Goal: Task Accomplishment & Management: Contribute content

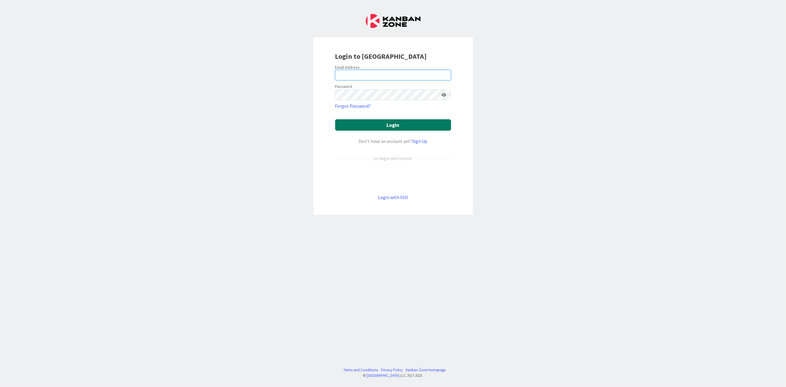
type input "[PERSON_NAME][EMAIL_ADDRESS][PERSON_NAME][DOMAIN_NAME][US_STATE]"
click at [366, 126] on button "Login" at bounding box center [393, 124] width 116 height 11
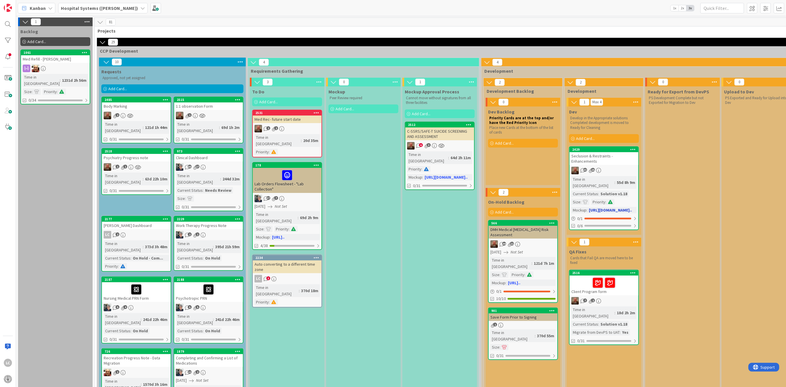
click at [607, 167] on div "33 15" at bounding box center [604, 171] width 69 height 8
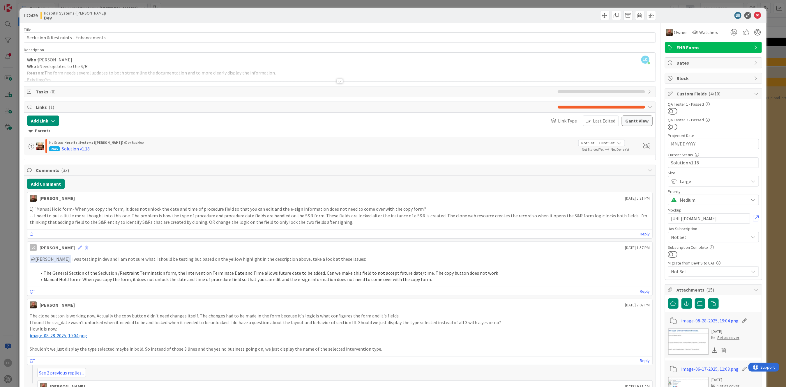
scroll to position [39, 0]
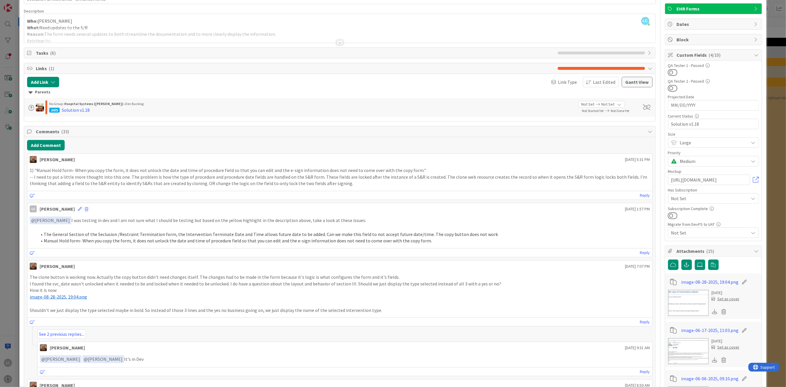
click at [338, 41] on div at bounding box center [340, 42] width 6 height 5
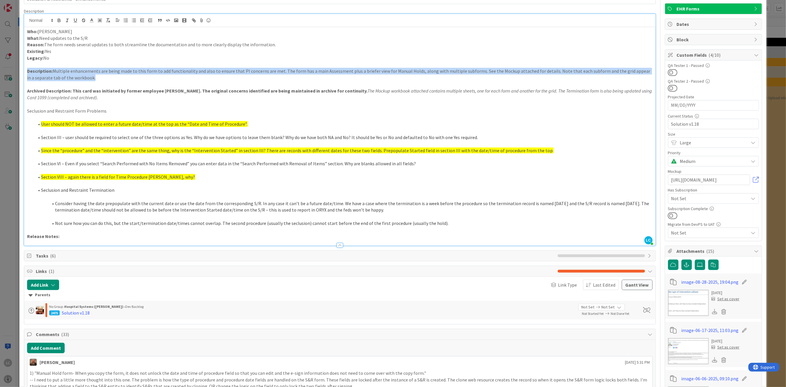
drag, startPoint x: 26, startPoint y: 68, endPoint x: 102, endPoint y: 79, distance: 77.0
click at [102, 79] on div "Who: [PERSON_NAME] What: Need updates to the S/R Reason: The form needs several…" at bounding box center [339, 136] width 631 height 219
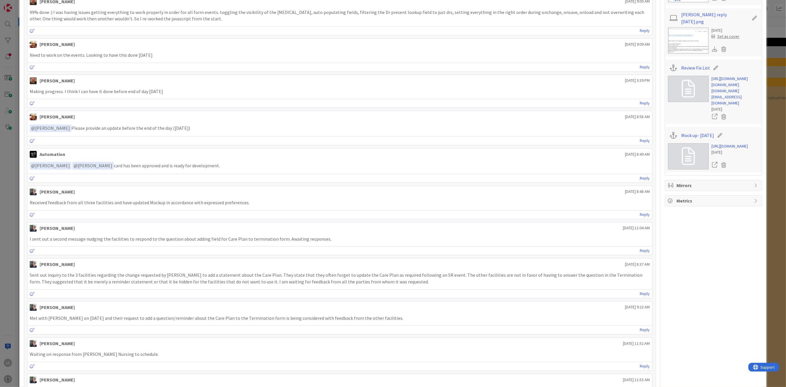
scroll to position [893, 0]
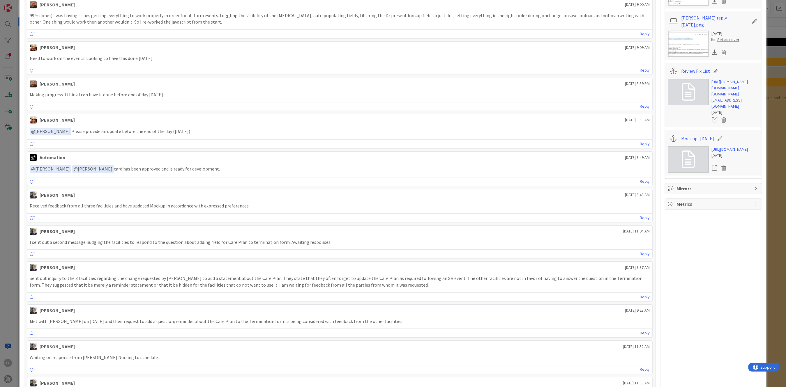
click at [697, 173] on link at bounding box center [688, 159] width 41 height 26
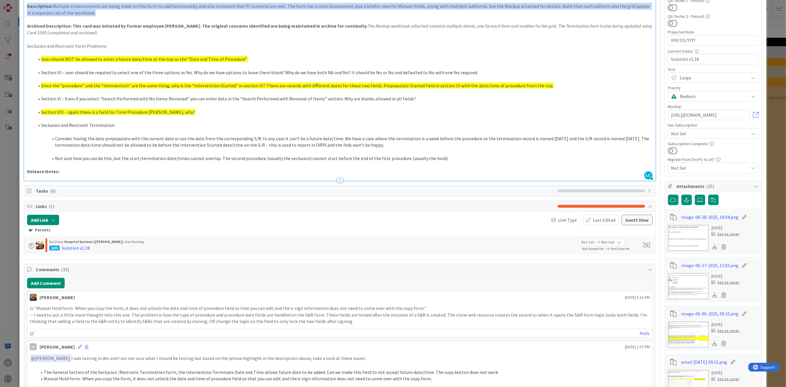
scroll to position [155, 0]
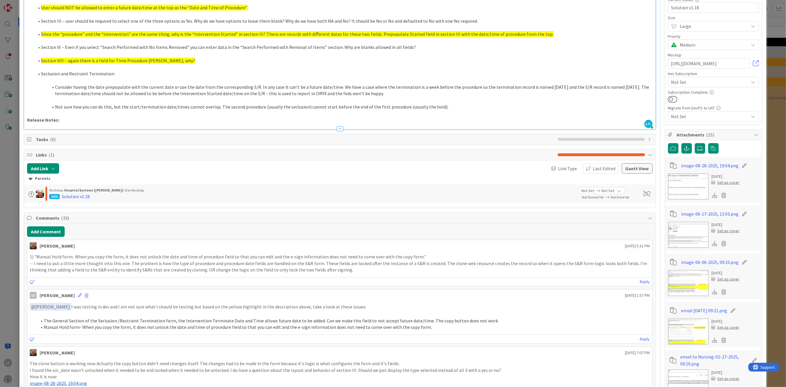
click at [76, 261] on p "-- I need to put a little more thought into this one. The problem is how the ty…" at bounding box center [340, 266] width 620 height 13
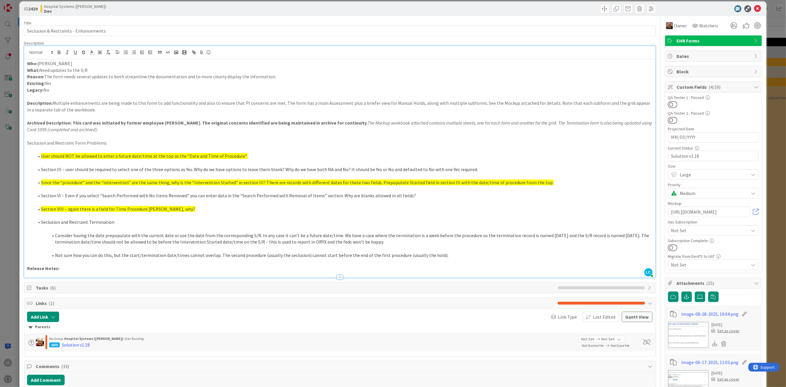
scroll to position [0, 0]
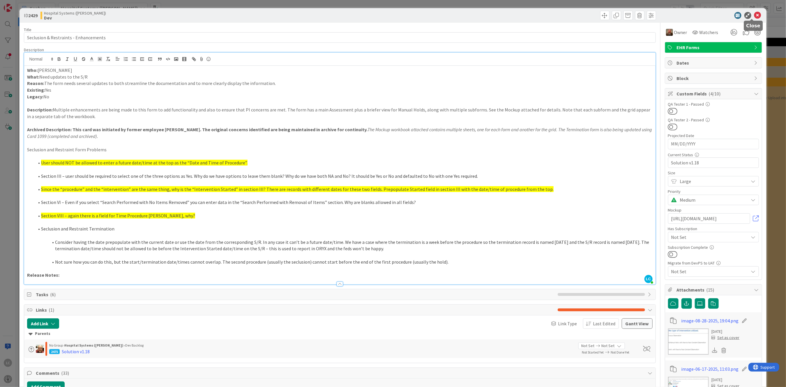
click at [754, 13] on icon at bounding box center [757, 15] width 7 height 7
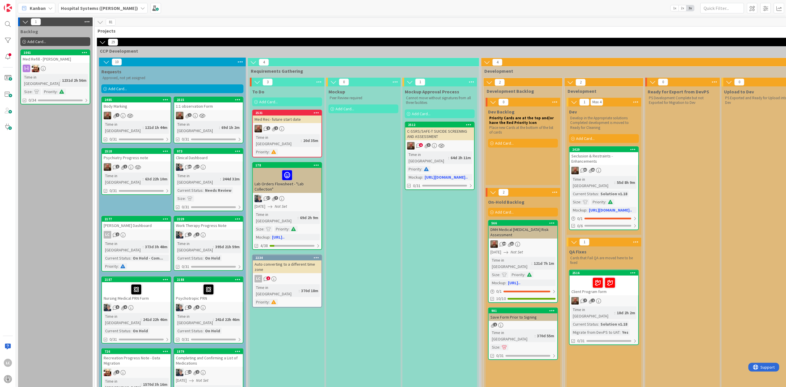
click at [116, 88] on span "Add Card..." at bounding box center [117, 88] width 19 height 5
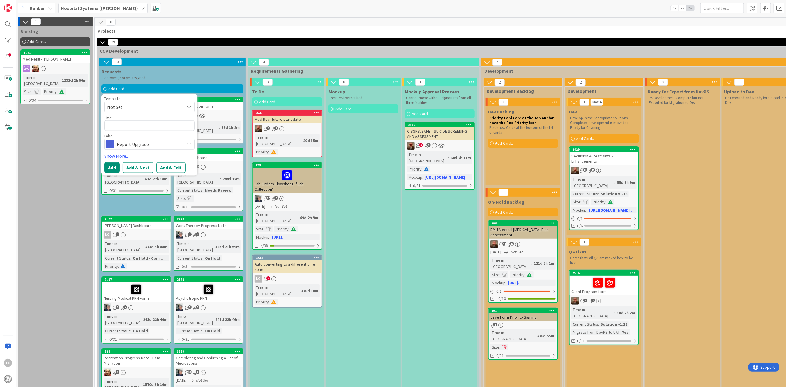
click at [191, 107] on icon at bounding box center [189, 107] width 5 height 5
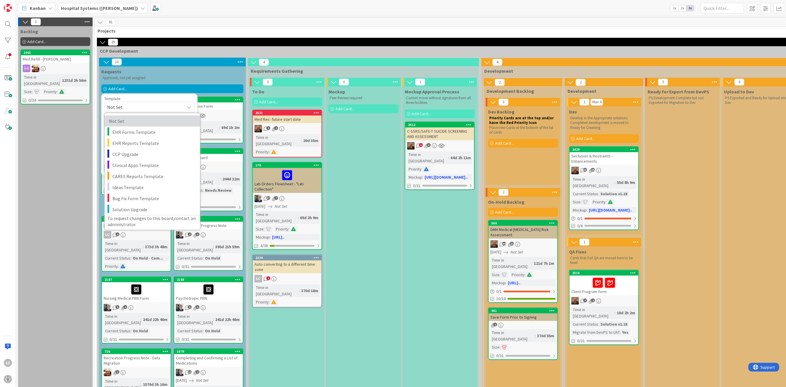
click at [114, 122] on span "Not Set" at bounding box center [151, 121] width 84 height 8
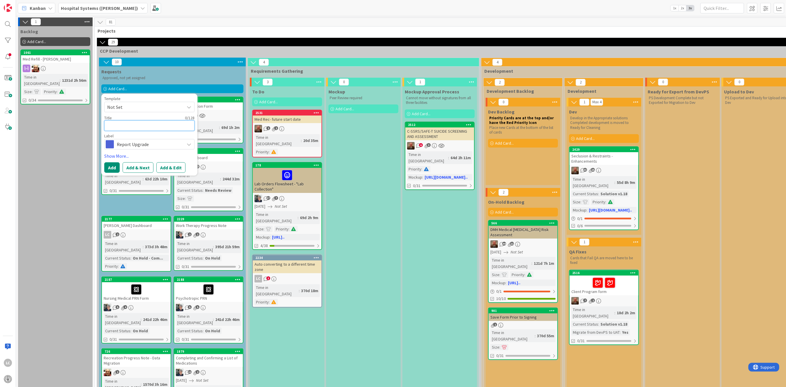
click at [127, 126] on textarea at bounding box center [149, 126] width 90 height 10
click at [190, 144] on icon at bounding box center [189, 144] width 5 height 5
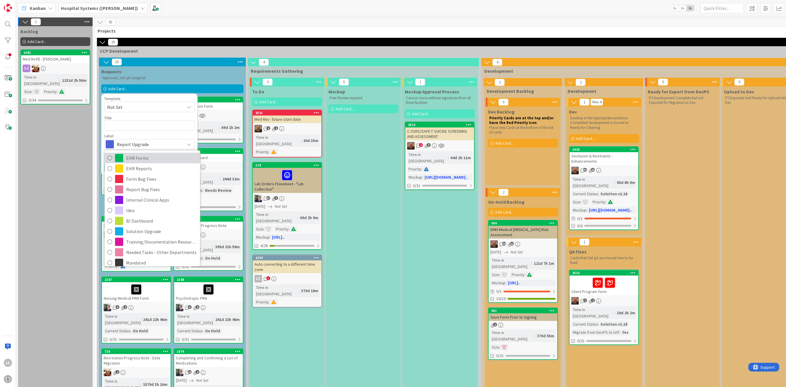
click at [110, 153] on link "EHR Forms" at bounding box center [152, 158] width 95 height 10
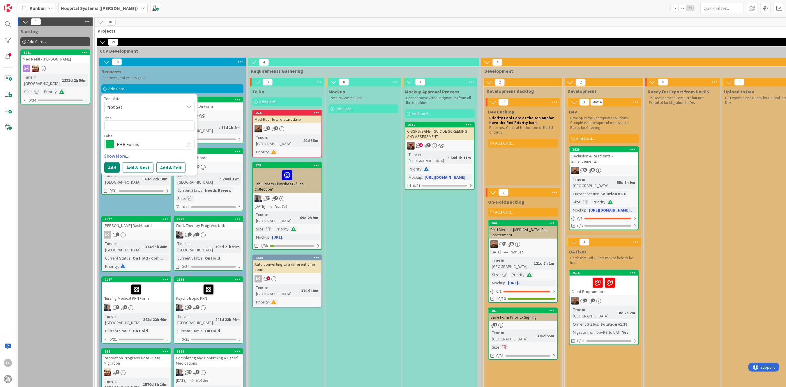
click at [188, 106] on icon at bounding box center [189, 107] width 5 height 5
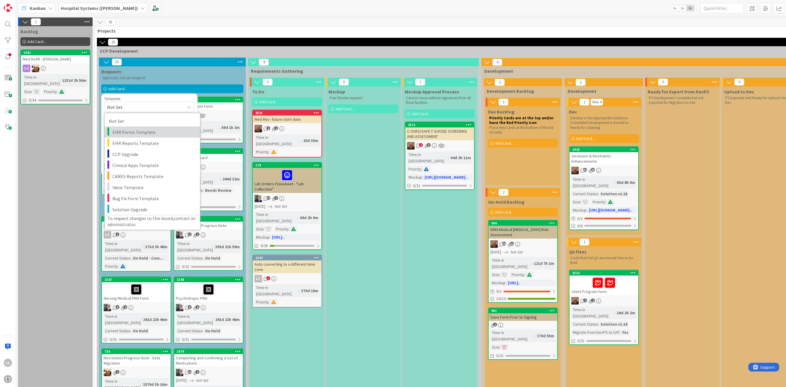
click at [128, 132] on span "EHR Forms Template" at bounding box center [153, 132] width 83 height 8
type textarea "x"
type textarea "EHR Forms Template"
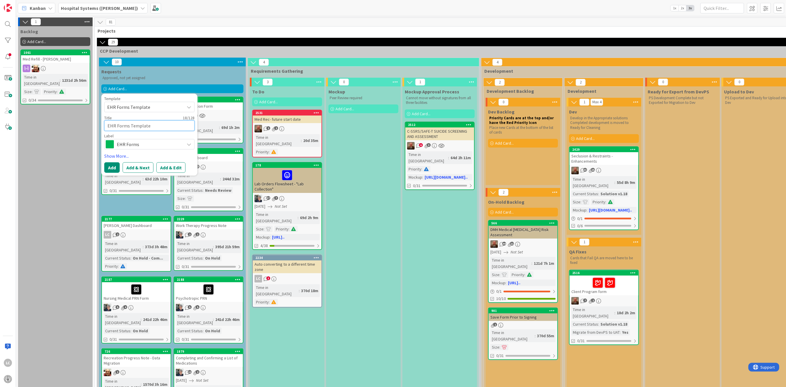
drag, startPoint x: 157, startPoint y: 127, endPoint x: 91, endPoint y: 128, distance: 65.8
type textarea "x"
type textarea "G"
type textarea "x"
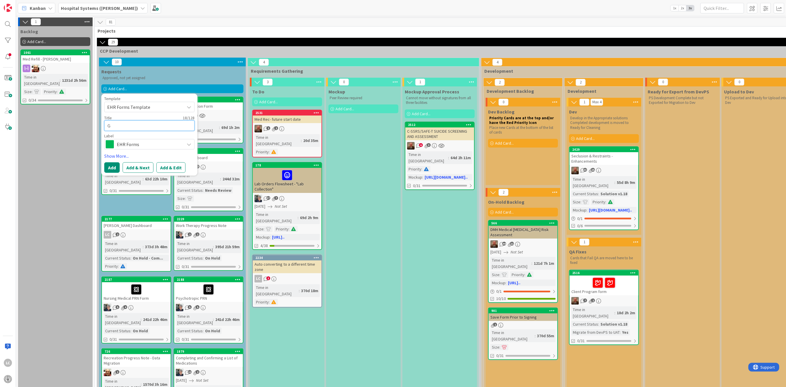
type textarea "Gr"
type textarea "x"
type textarea "Gro"
type textarea "x"
type textarea "Grou"
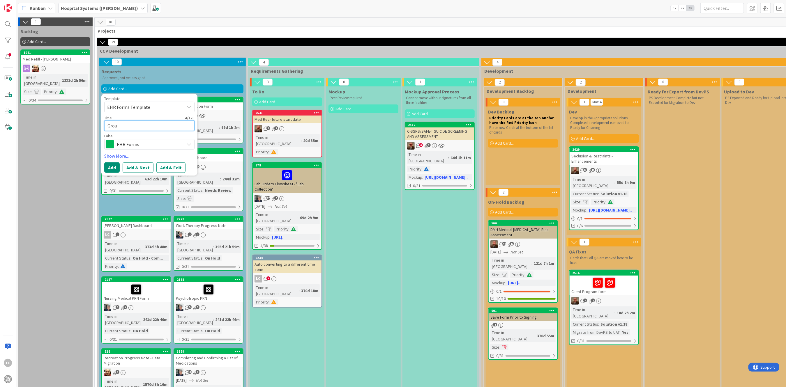
type textarea "x"
type textarea "Group"
type textarea "x"
type textarea "Group/"
type textarea "x"
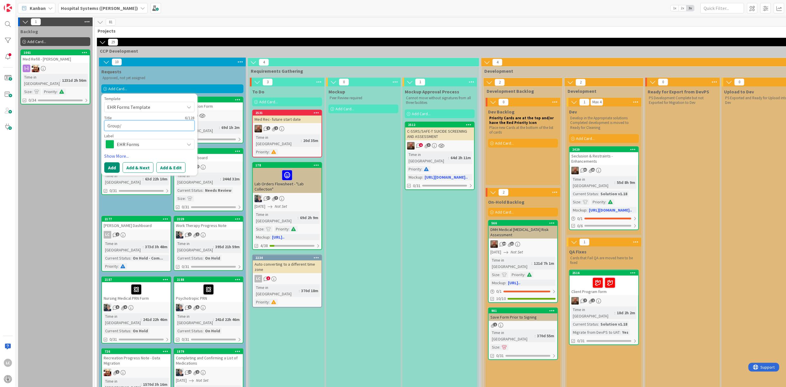
type textarea "Group/I"
type textarea "x"
type textarea "Group/In"
type textarea "x"
type textarea "Group/Inte"
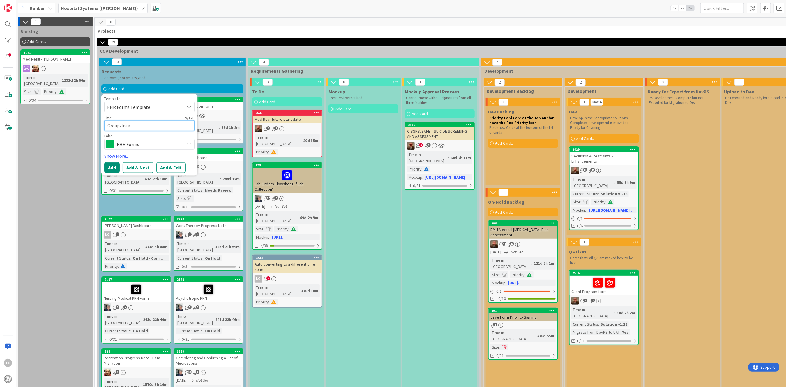
type textarea "x"
type textarea "Group/Inter"
type textarea "x"
type textarea "Group/Interv"
type textarea "x"
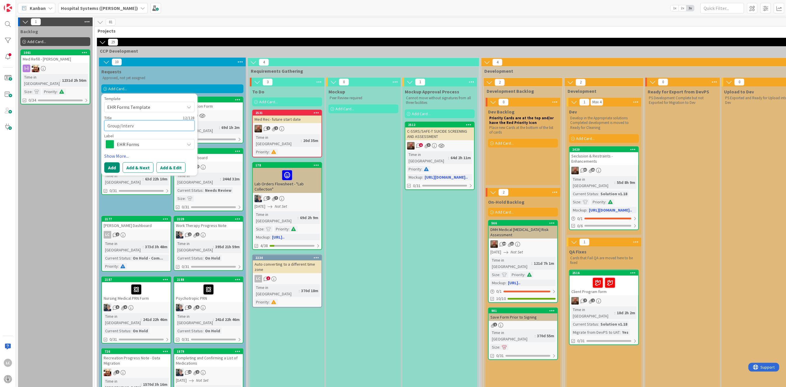
type textarea "Group/Interve"
type textarea "x"
type textarea "Group/Interven"
type textarea "x"
type textarea "Group/Intervent"
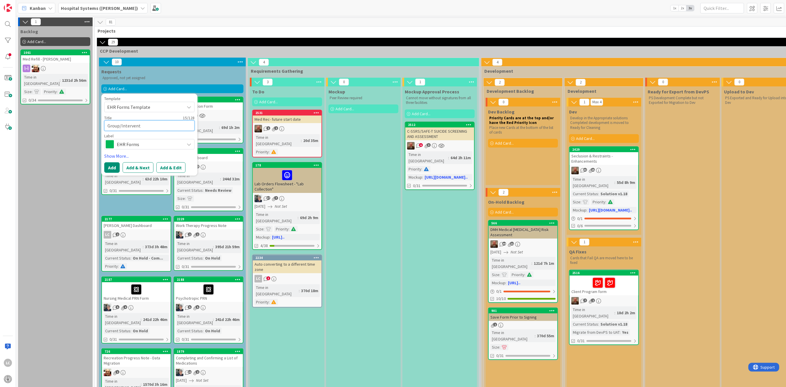
type textarea "x"
type textarea "Group/Interventi"
type textarea "x"
type textarea "Group/Interventio"
type textarea "x"
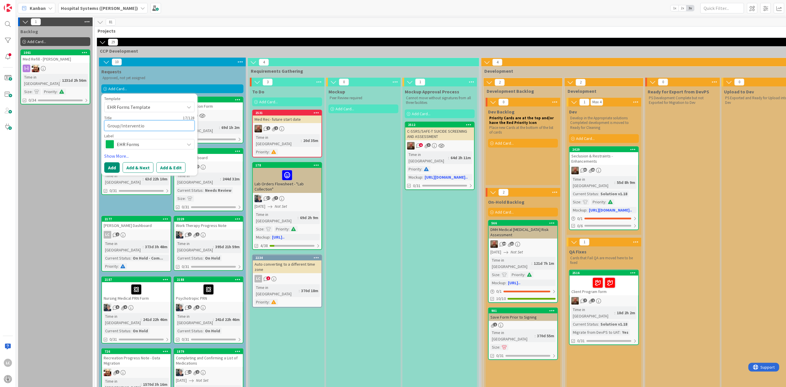
type textarea "Group/Intervention"
type textarea "x"
type textarea "Group/Intervention"
type textarea "x"
type textarea "Group/Intervention S"
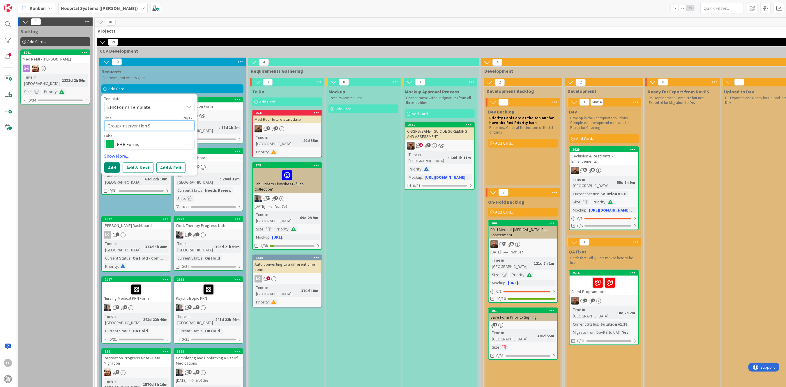
type textarea "x"
type textarea "Group/Intervention Su"
type textarea "x"
type textarea "Group/Intervention Sun"
type textarea "x"
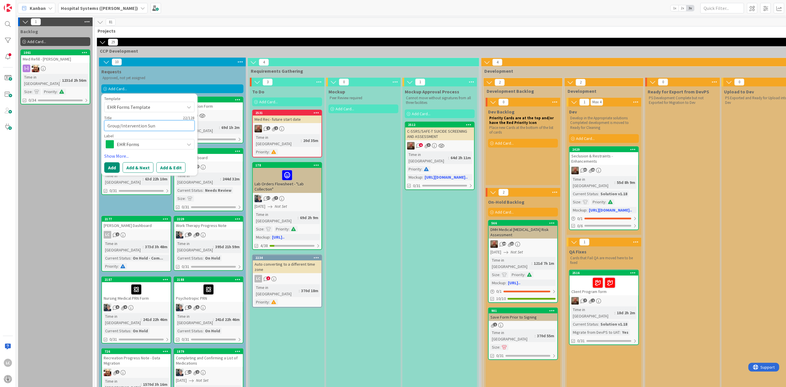
type textarea "Group/Intervention Sung"
type textarea "x"
type textarea "Group/Intervention Sungr"
type textarea "x"
type textarea "Group/Intervention Sungri"
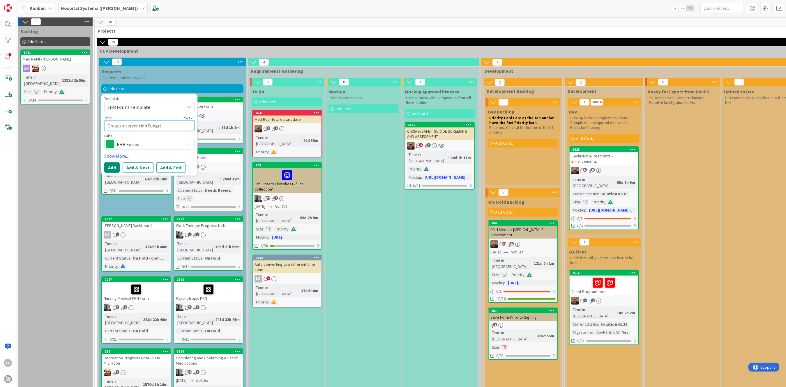
type textarea "x"
type textarea "Group/Intervention Sungr"
type textarea "x"
type textarea "Group/Intervention Sung"
type textarea "x"
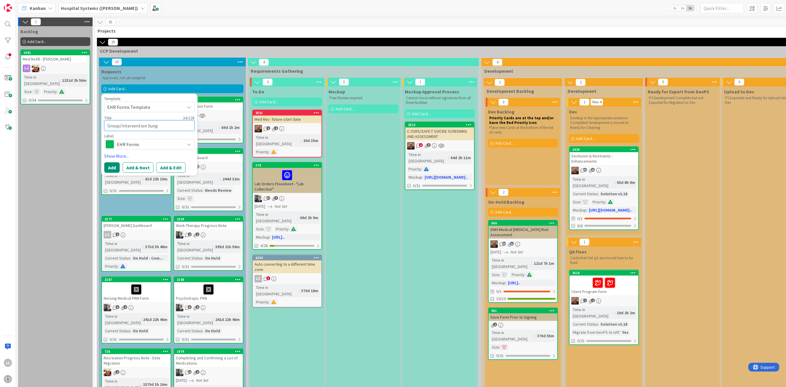
type textarea "Group/Intervention Sun"
type textarea "x"
type textarea "Group/Intervention Su"
type textarea "x"
type textarea "Group/Intervention Sub"
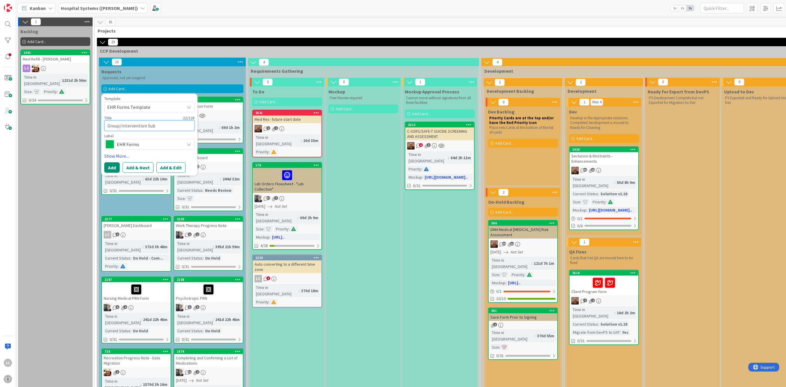
type textarea "x"
type textarea "Group/Intervention Subg"
type textarea "x"
type textarea "Group/Intervention Subgri"
type textarea "x"
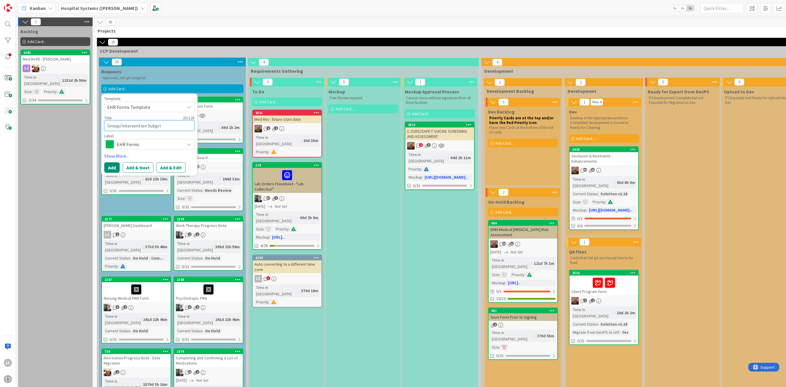
type textarea "Group/Intervention Subgrid"
type textarea "x"
type textarea "Group/Intervention Subgrid"
type textarea "x"
type textarea "Group/Intervention Subgrid v"
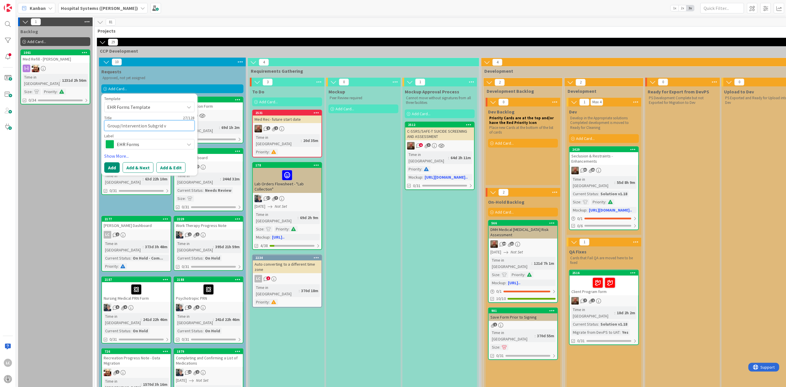
type textarea "x"
type textarea "Group/Intervention Subgrid vi"
type textarea "x"
type textarea "Group/Intervention Subgrid vie"
type textarea "x"
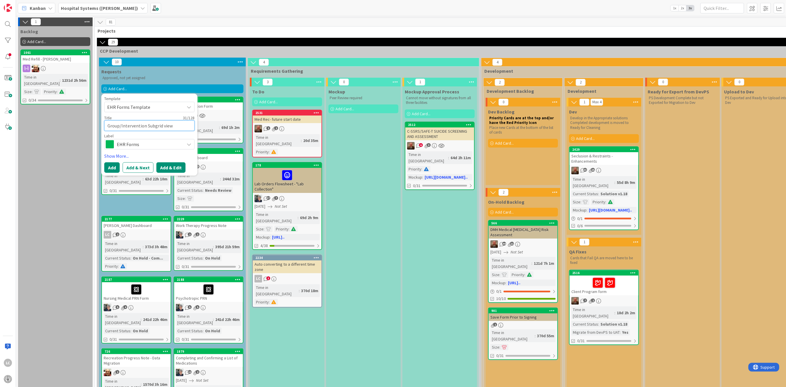
type textarea "Group/Intervention Subgrid view"
click at [168, 166] on button "Add & Edit" at bounding box center [170, 167] width 29 height 10
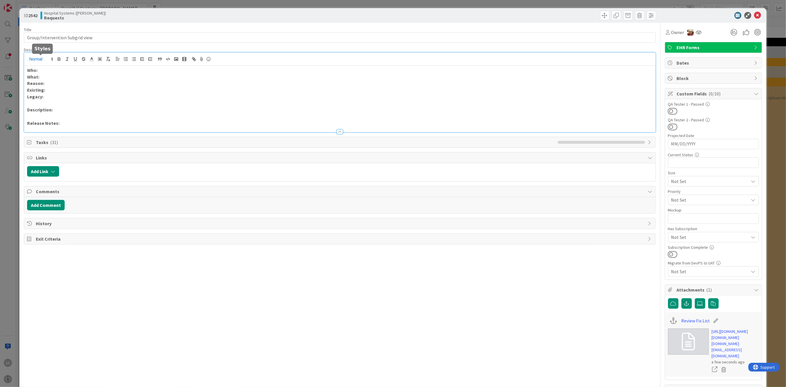
click at [46, 60] on div "Who: What: Reason: Existing: Legacy: Description: Release Notes:" at bounding box center [339, 92] width 631 height 79
click at [48, 77] on p "What:" at bounding box center [339, 77] width 625 height 7
click at [76, 73] on p "Who: [PERSON_NAME]" at bounding box center [339, 70] width 625 height 7
click at [47, 79] on p "What:" at bounding box center [339, 77] width 625 height 7
click at [67, 109] on p "Description:" at bounding box center [339, 110] width 625 height 7
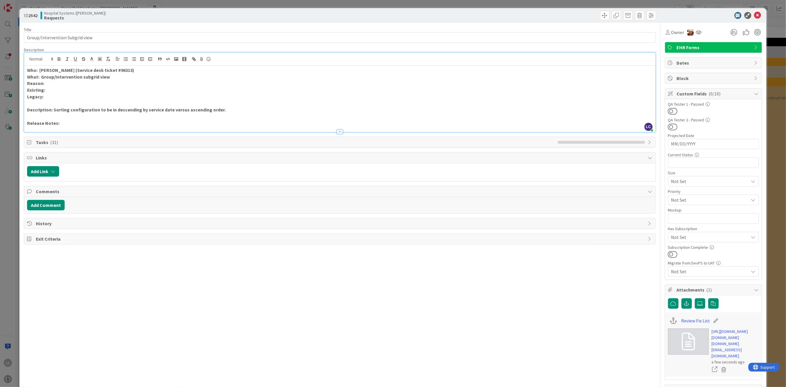
click at [137, 109] on strong "Description: Sorting configuration to be in descending by service date versus a…" at bounding box center [126, 110] width 199 height 6
click at [229, 109] on strong "Description: Sorting configuration to be in descending order by service date ve…" at bounding box center [132, 110] width 211 height 6
click at [671, 31] on span "Owner" at bounding box center [677, 32] width 13 height 7
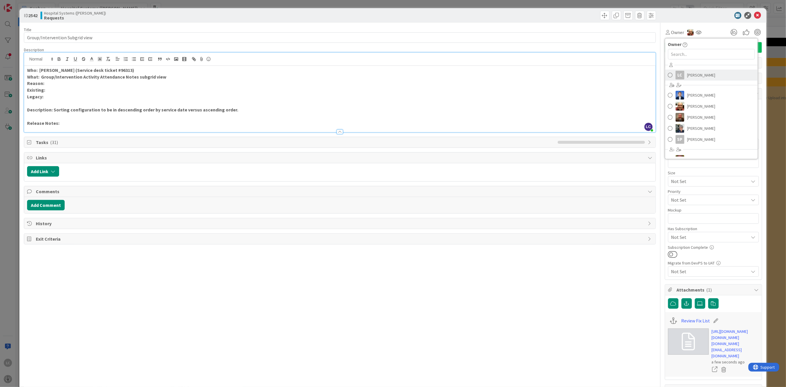
click at [680, 75] on link "LC [PERSON_NAME]" at bounding box center [711, 75] width 93 height 11
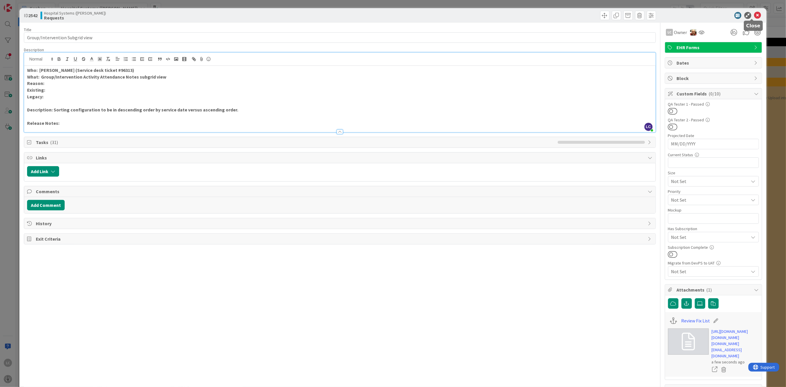
click at [754, 15] on icon at bounding box center [757, 15] width 7 height 7
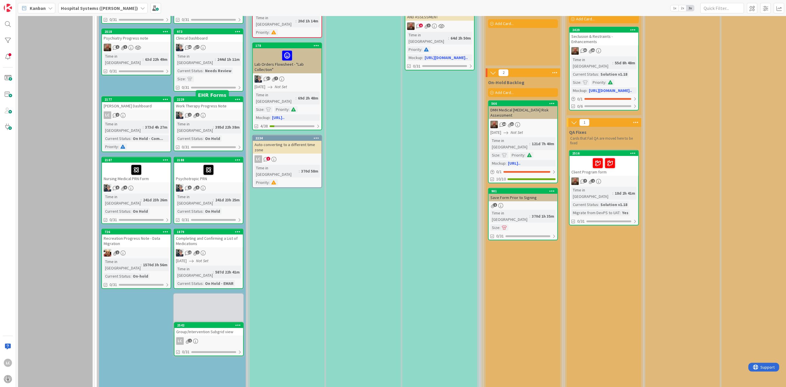
scroll to position [122, 0]
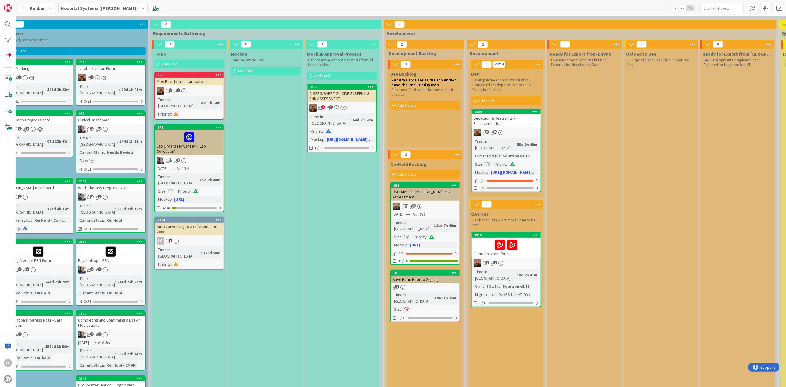
scroll to position [0, 98]
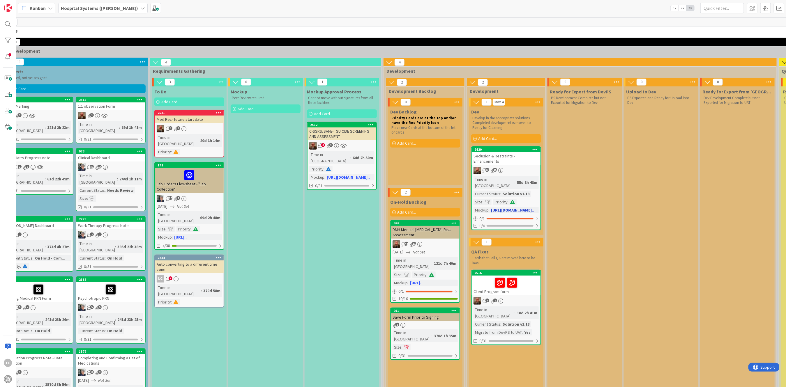
click at [505, 170] on link "2429 Seclusion & Restraints - Enhancements 33 15 Time in Column : 55d 8h 48m Cu…" at bounding box center [506, 188] width 70 height 84
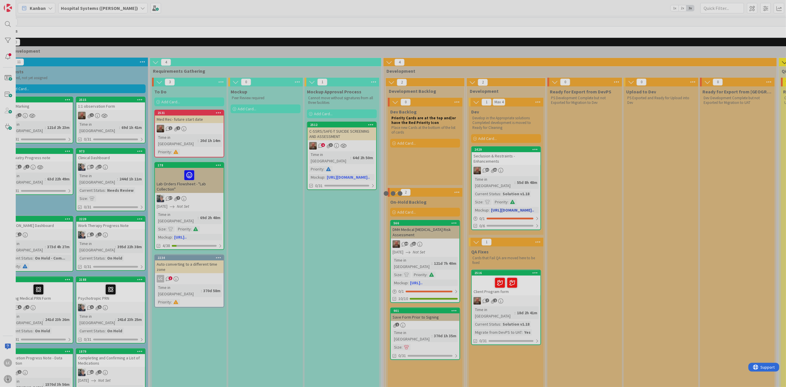
click at [505, 170] on div at bounding box center [393, 193] width 786 height 387
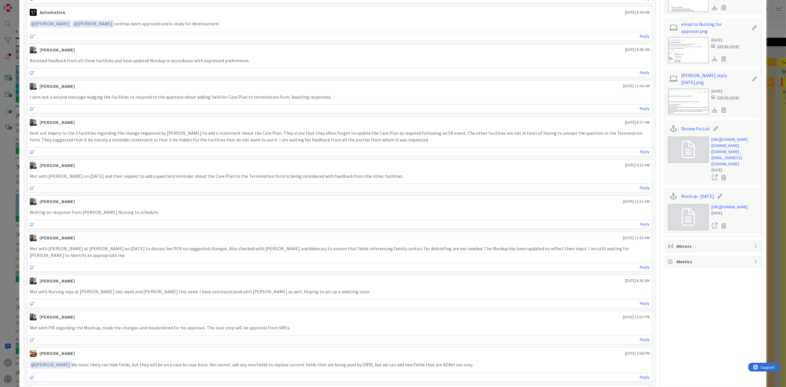
scroll to position [815, 0]
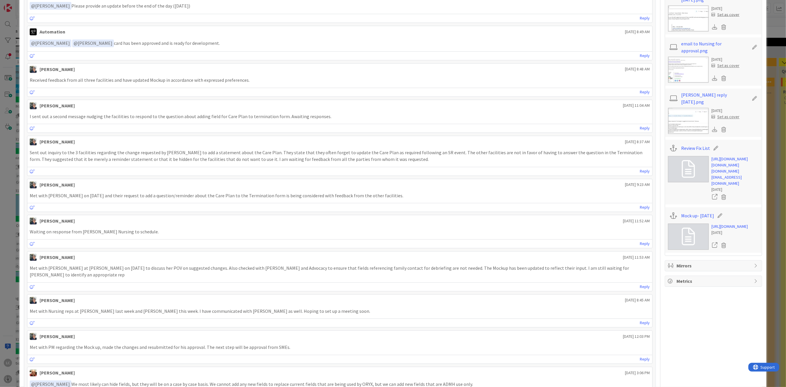
click at [684, 250] on link at bounding box center [688, 237] width 41 height 26
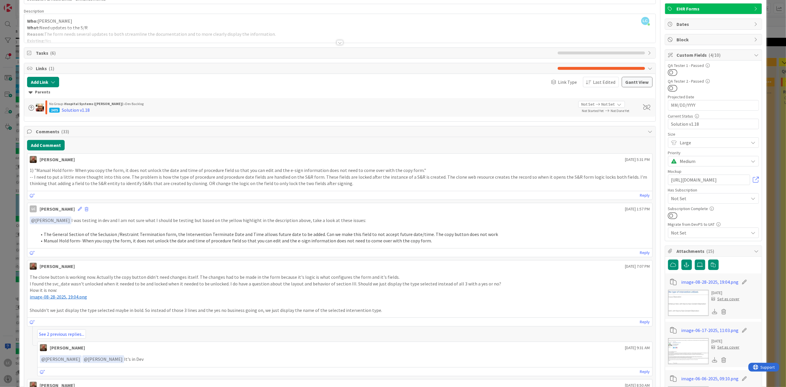
scroll to position [0, 0]
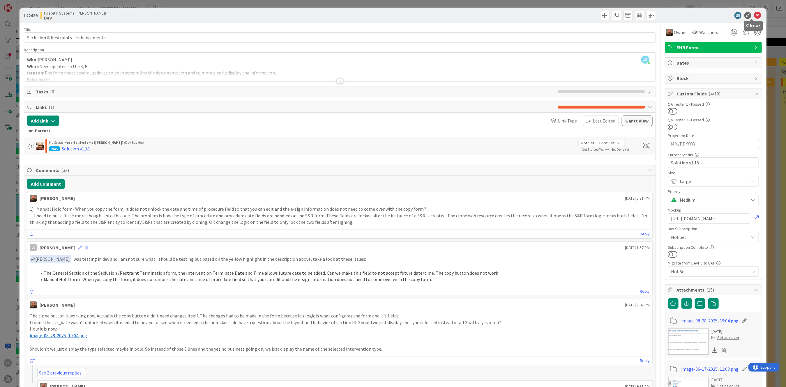
click at [754, 17] on icon at bounding box center [757, 15] width 7 height 7
